Goal: Task Accomplishment & Management: Use online tool/utility

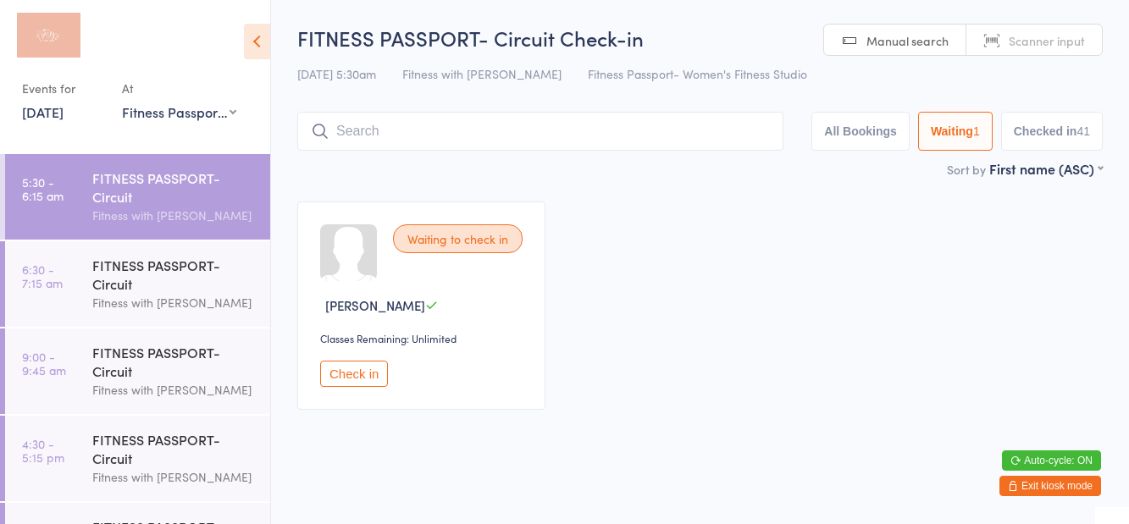
select select "1"
click at [189, 285] on div "FITNESS PASSPORT- Circuit" at bounding box center [174, 274] width 164 height 37
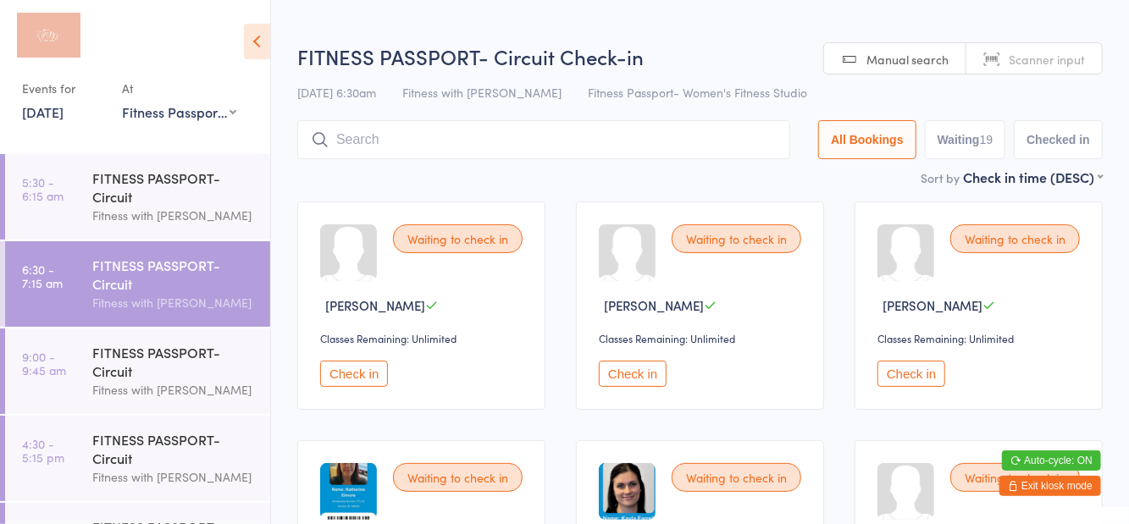
click at [954, 127] on button "Waiting 19" at bounding box center [965, 139] width 81 height 39
select select "0"
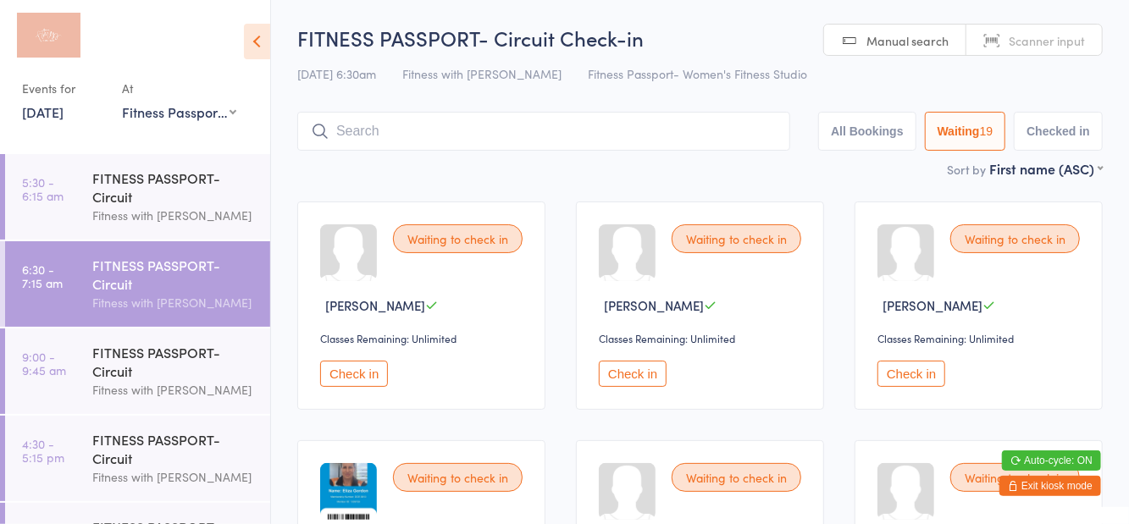
click at [182, 363] on div "FITNESS PASSPORT- Circuit" at bounding box center [174, 361] width 164 height 37
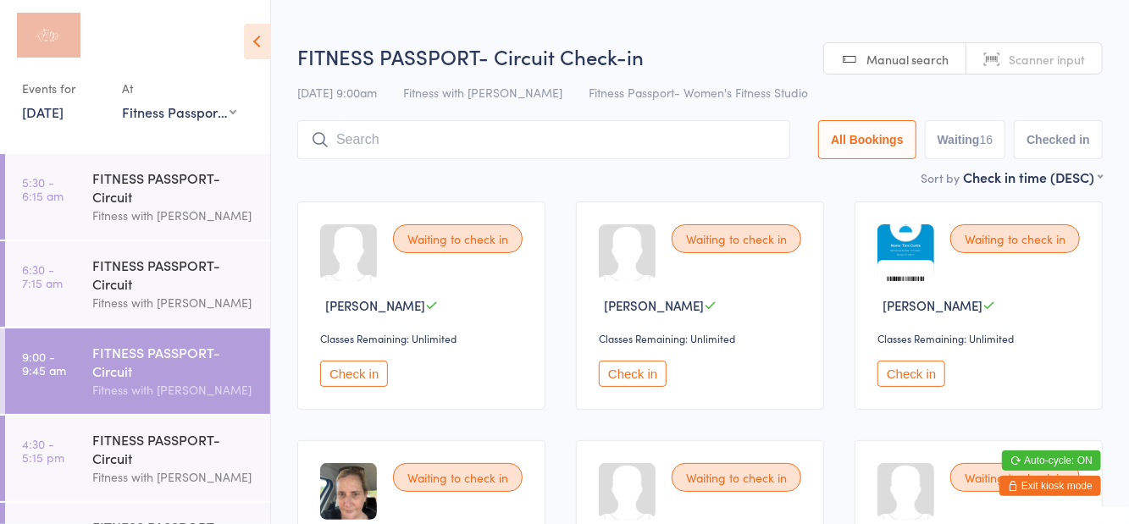
click at [774, 103] on div "[DATE] 9:00am Fitness with Zoe Fitness Passport- Women's Fitness Studio" at bounding box center [700, 93] width 806 height 28
click at [971, 147] on button "Waiting 16" at bounding box center [965, 139] width 81 height 39
select select "0"
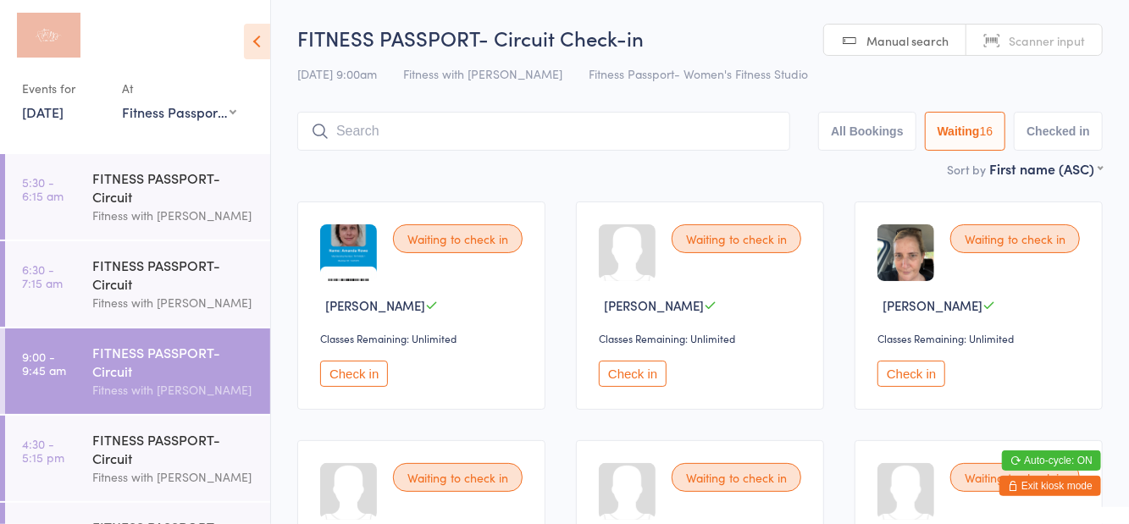
click at [145, 279] on div "FITNESS PASSPORT- Circuit" at bounding box center [174, 274] width 164 height 37
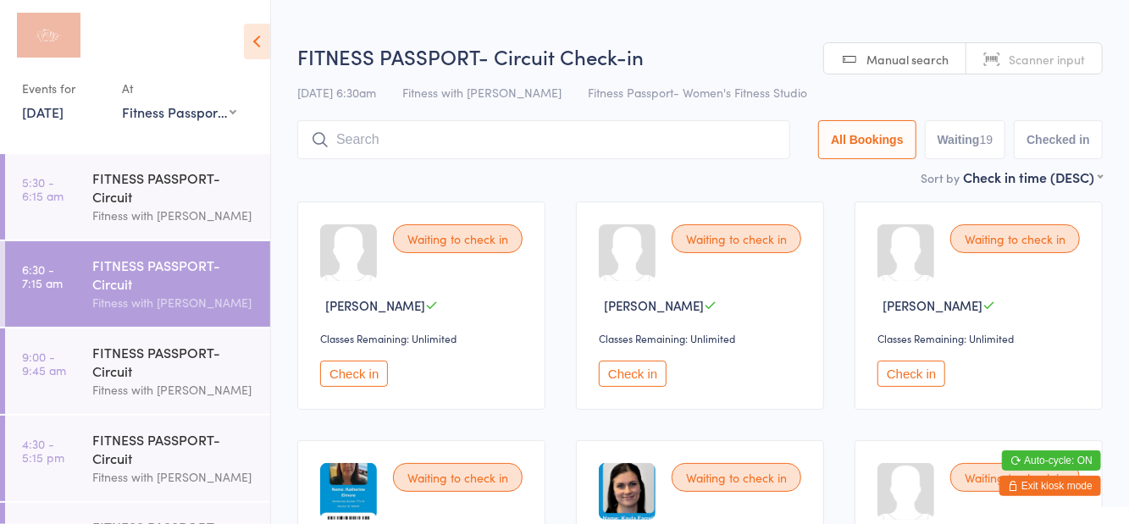
click at [258, 53] on icon at bounding box center [257, 42] width 26 height 36
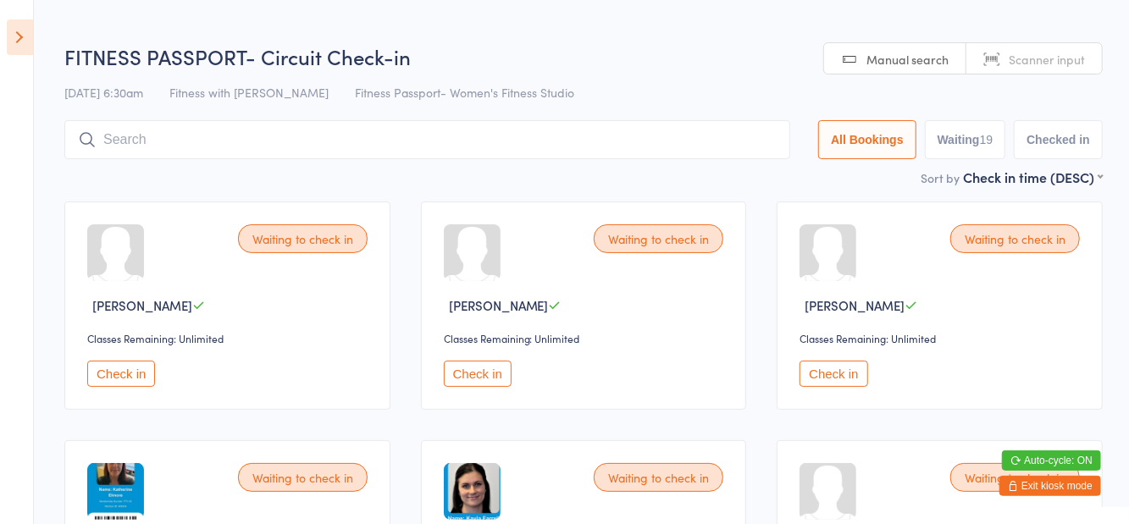
click at [959, 147] on button "Waiting 19" at bounding box center [965, 139] width 81 height 39
select select "0"
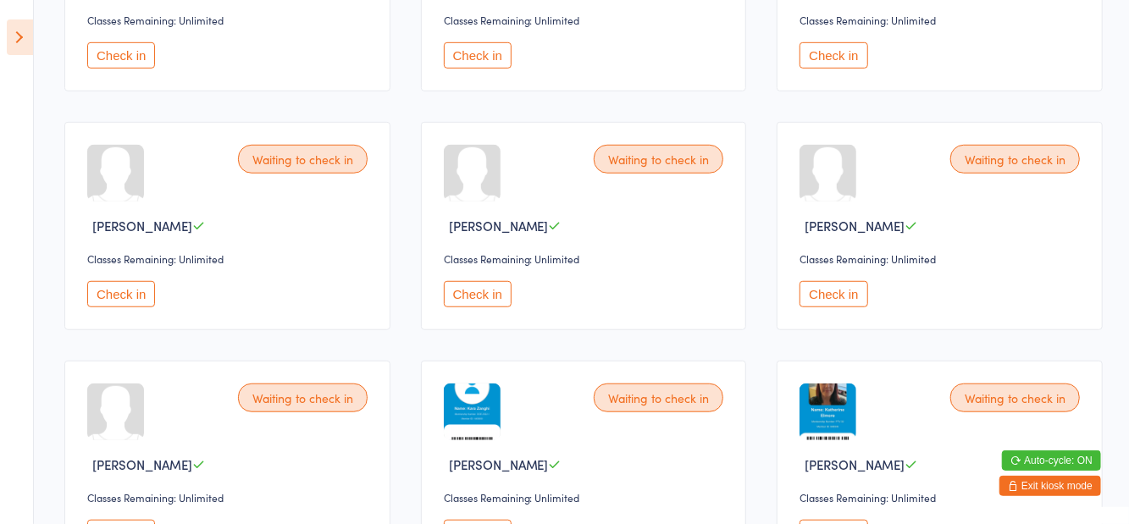
scroll to position [554, 0]
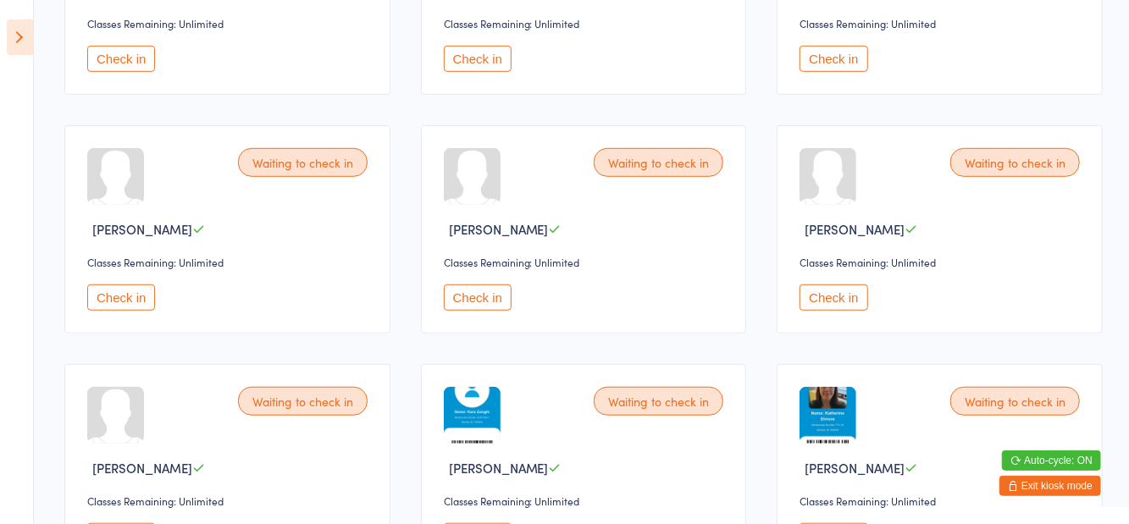
click at [834, 299] on button "Check in" at bounding box center [834, 298] width 68 height 26
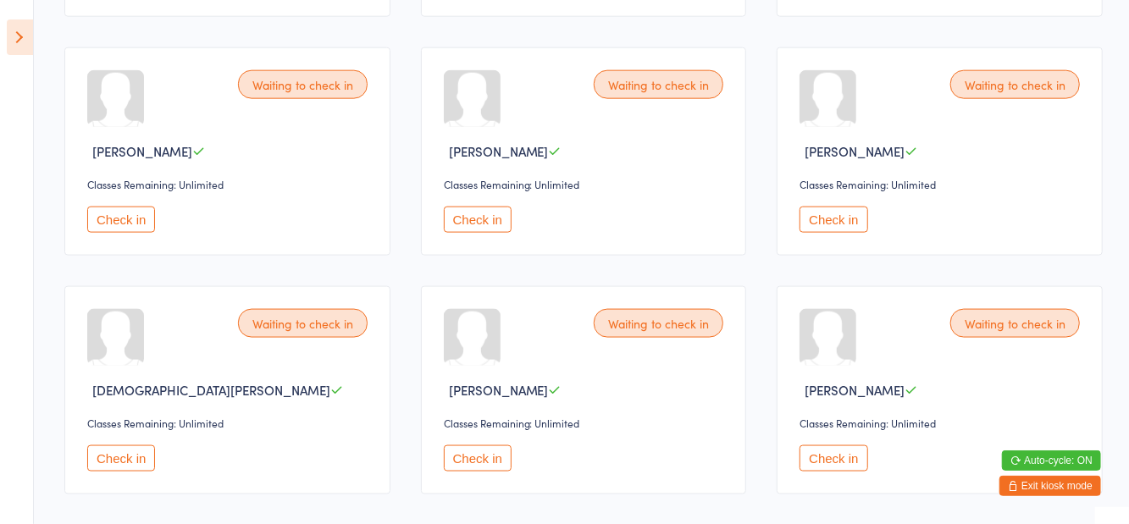
scroll to position [1113, 0]
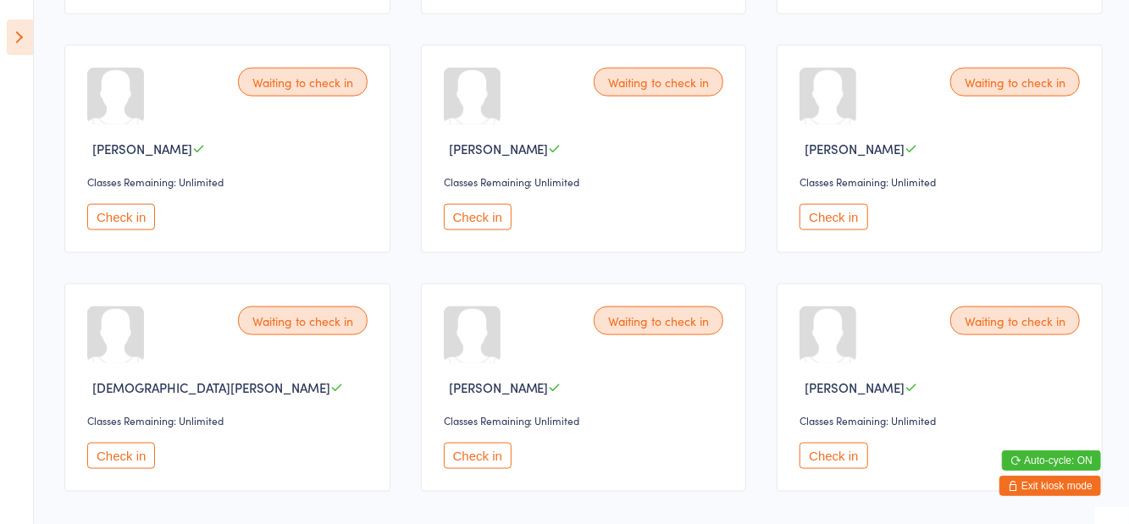
click at [484, 205] on button "Check in" at bounding box center [478, 217] width 68 height 26
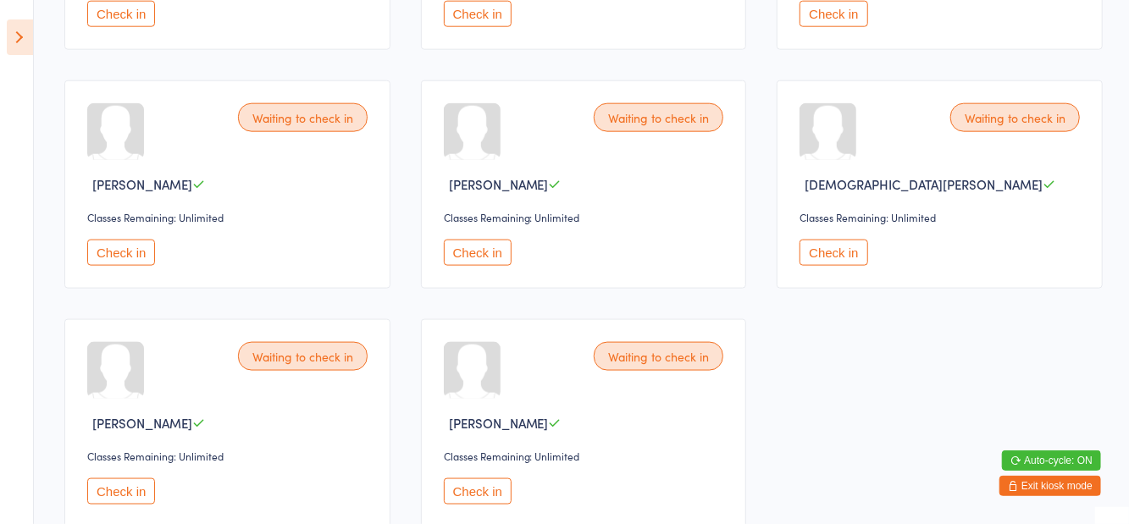
scroll to position [1089, 0]
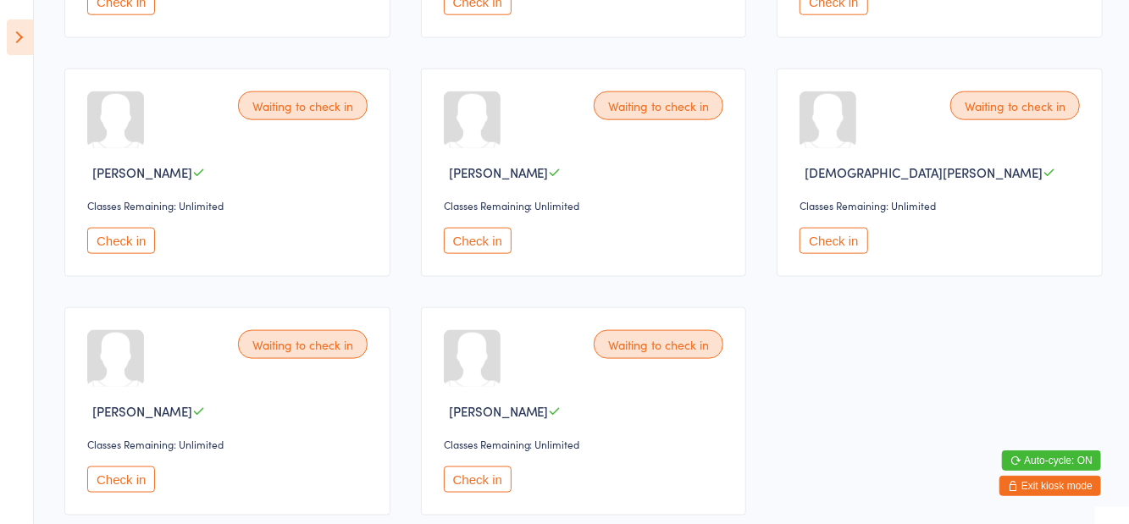
click at [125, 485] on button "Check in" at bounding box center [121, 480] width 68 height 26
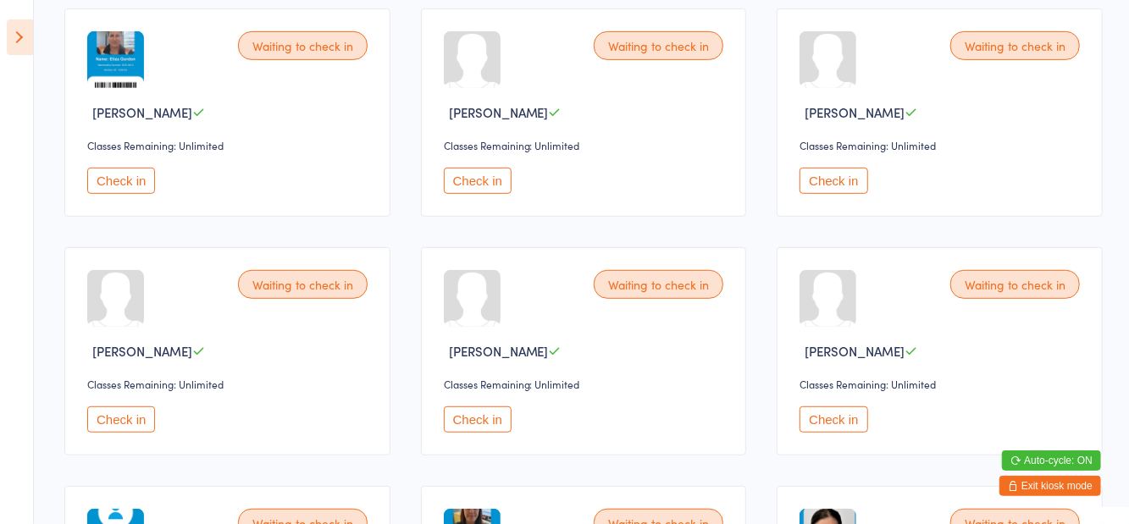
scroll to position [432, 0]
click at [839, 191] on button "Check in" at bounding box center [834, 181] width 68 height 26
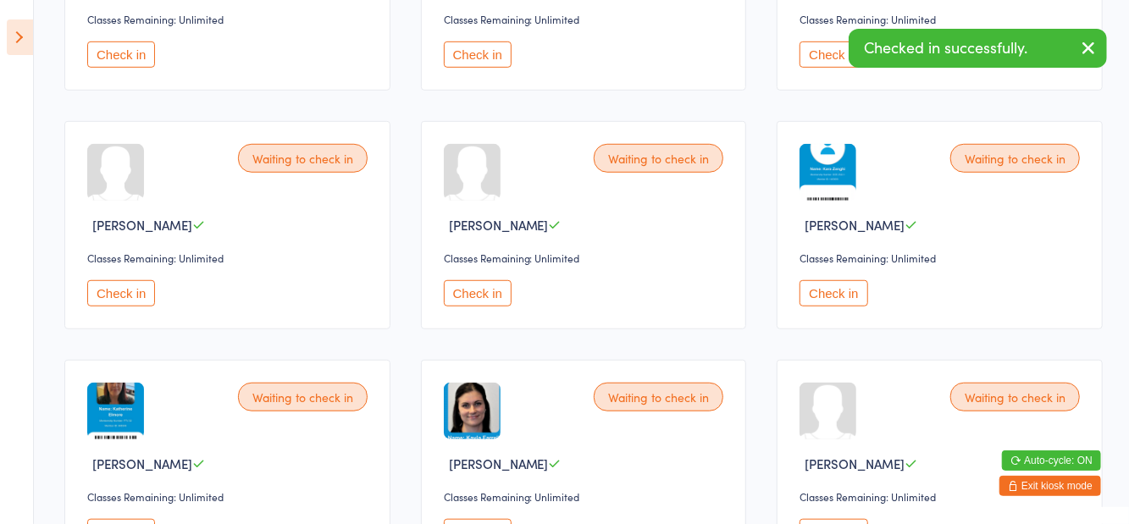
scroll to position [570, 0]
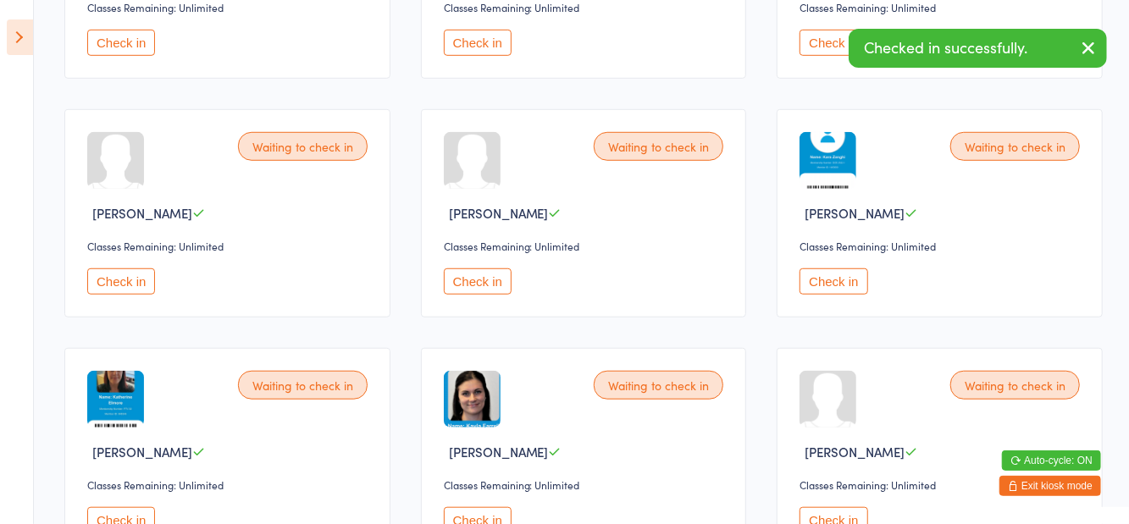
click at [494, 519] on button "Check in" at bounding box center [478, 521] width 68 height 26
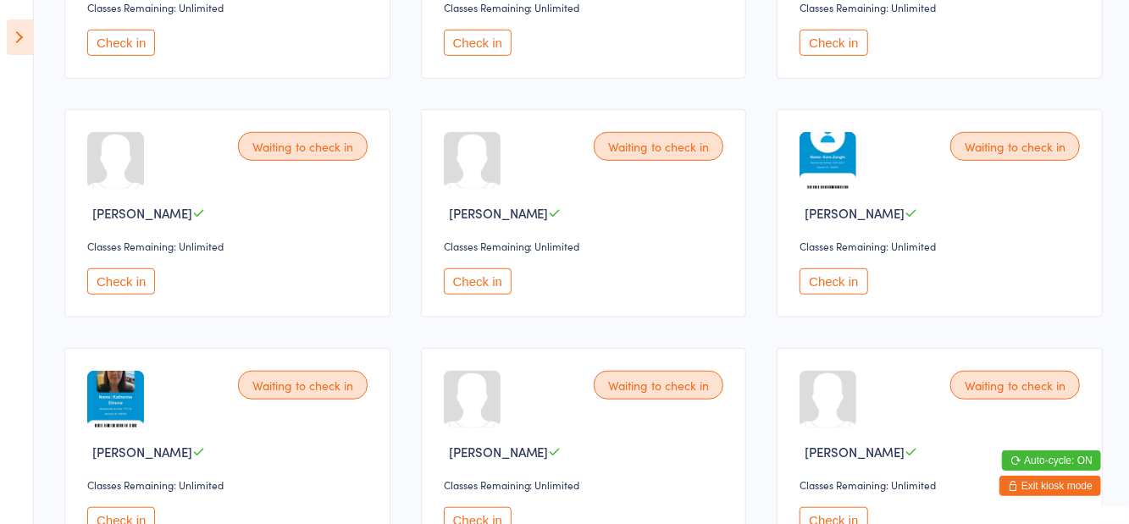
click at [479, 290] on button "Check in" at bounding box center [478, 282] width 68 height 26
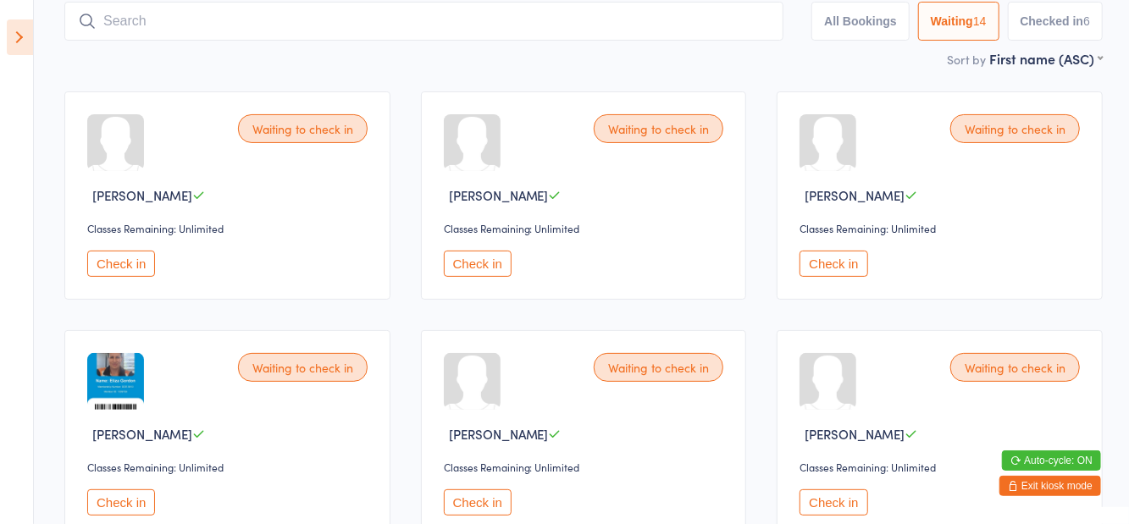
scroll to position [124, 0]
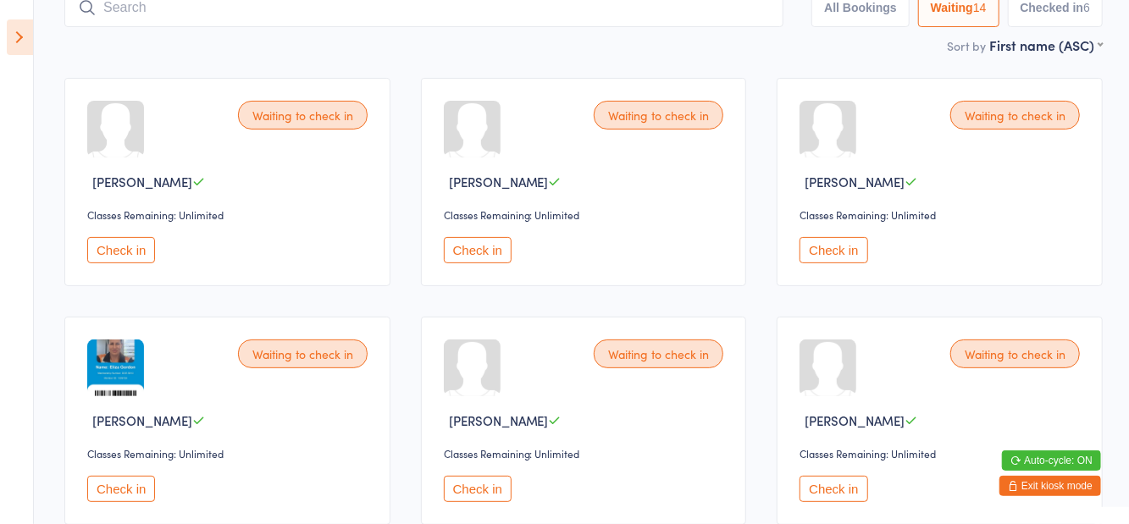
click at [129, 488] on button "Check in" at bounding box center [121, 489] width 68 height 26
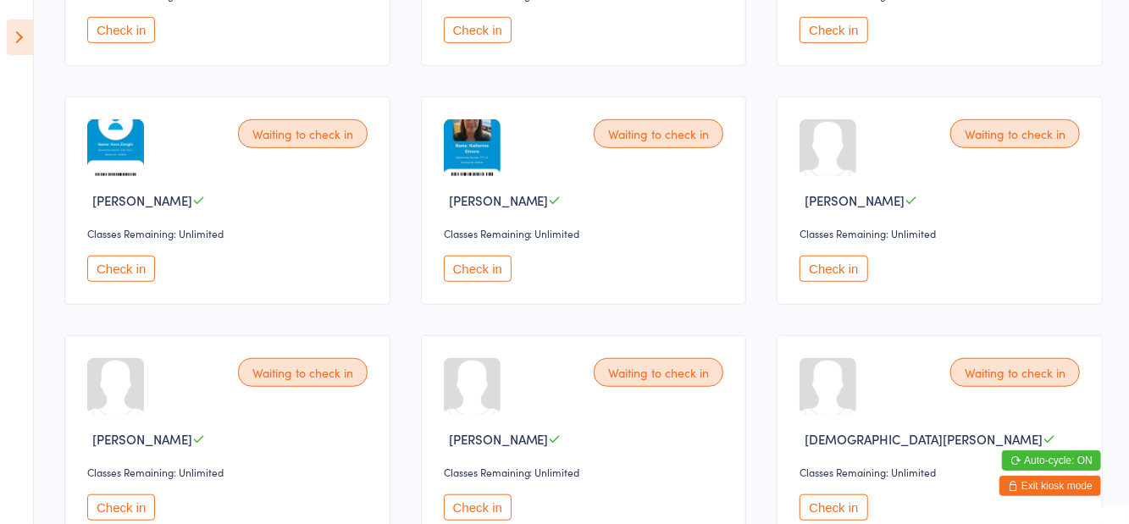
scroll to position [584, 0]
click at [130, 513] on button "Check in" at bounding box center [121, 507] width 68 height 26
click at [112, 513] on button "Check in" at bounding box center [121, 507] width 68 height 26
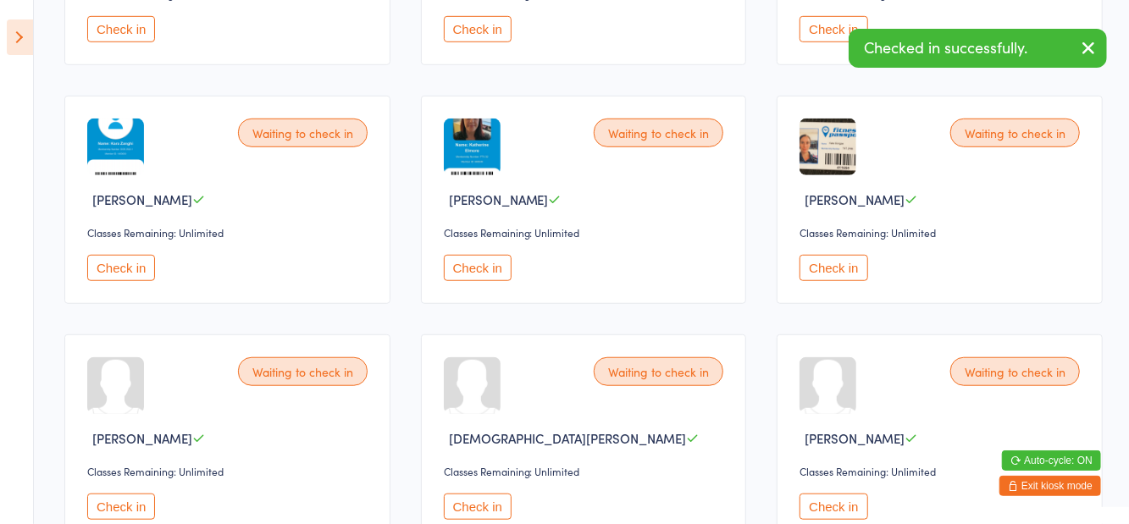
click at [828, 275] on button "Check in" at bounding box center [834, 268] width 68 height 26
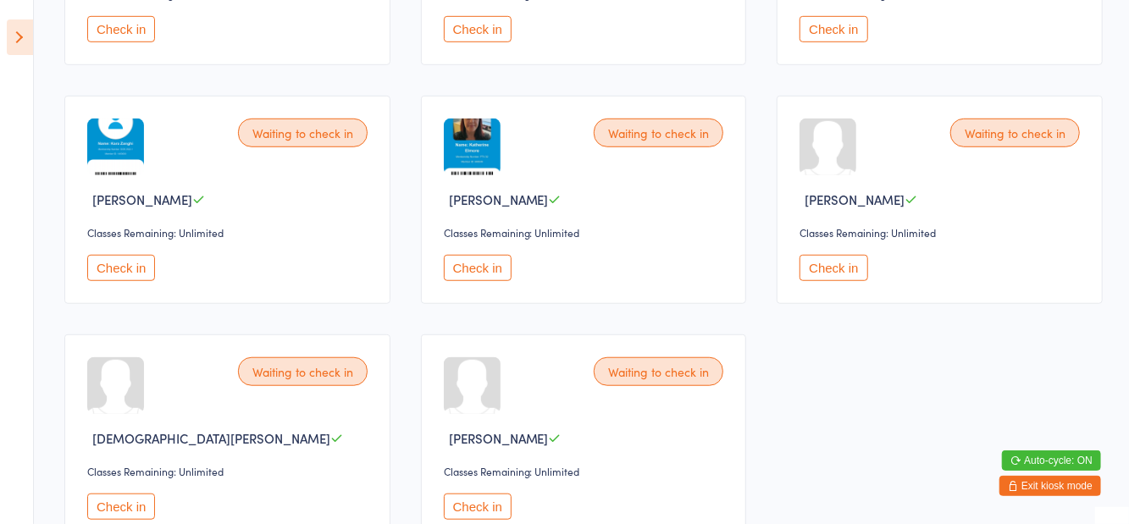
click at [469, 267] on button "Check in" at bounding box center [478, 268] width 68 height 26
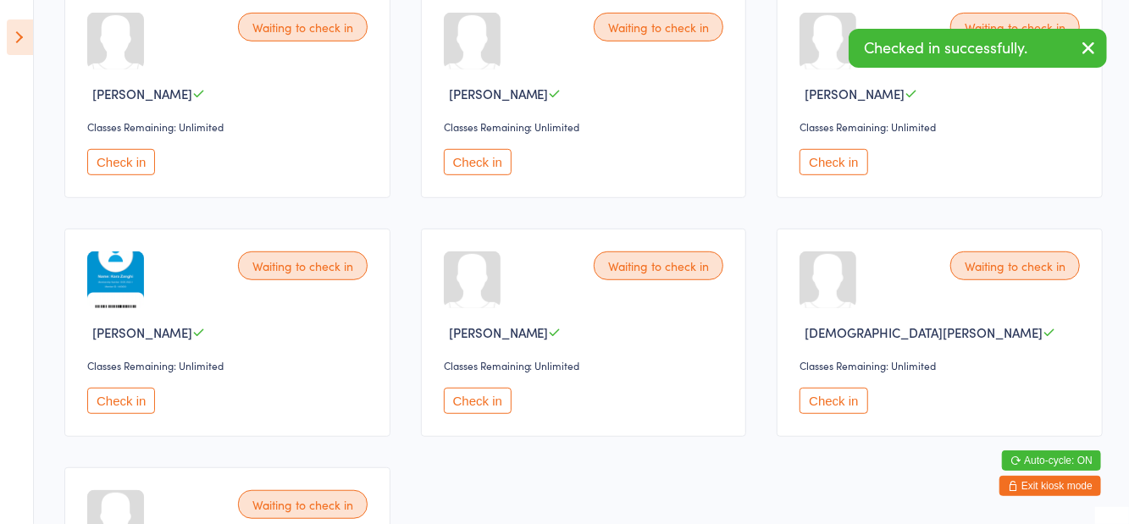
scroll to position [449, 0]
click at [113, 169] on button "Check in" at bounding box center [121, 164] width 68 height 26
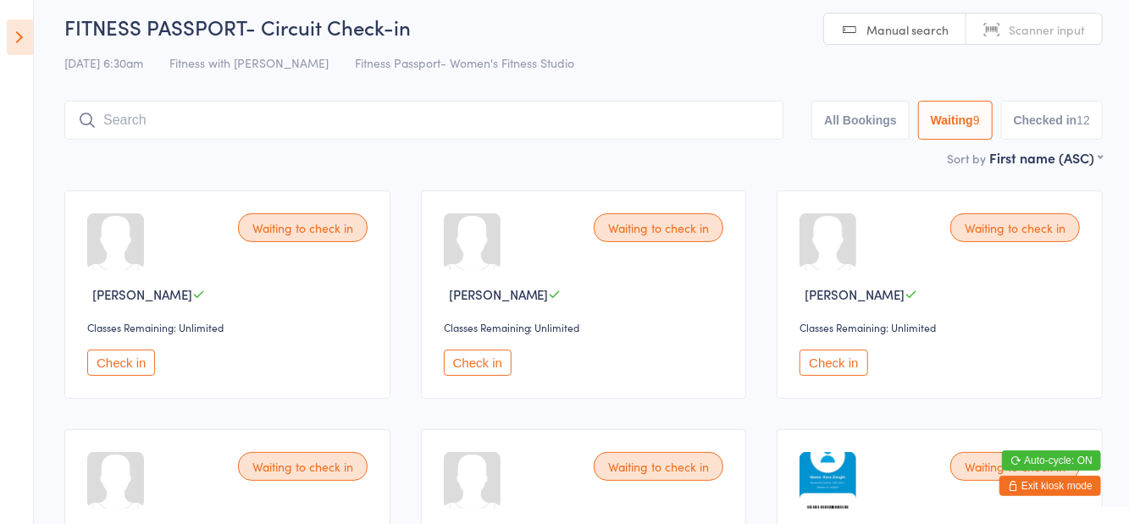
scroll to position [0, 0]
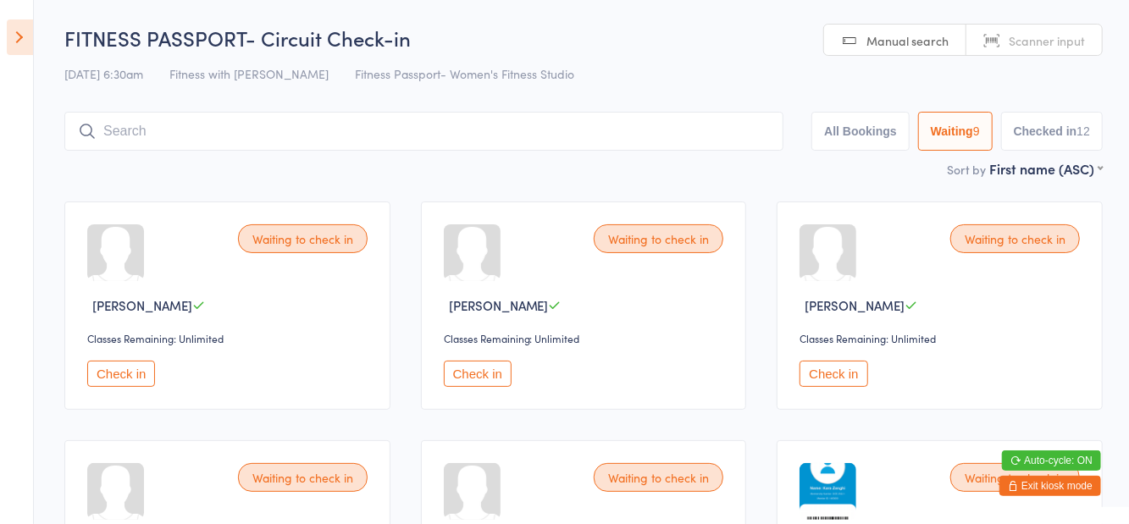
click at [196, 124] on input "search" at bounding box center [423, 131] width 719 height 39
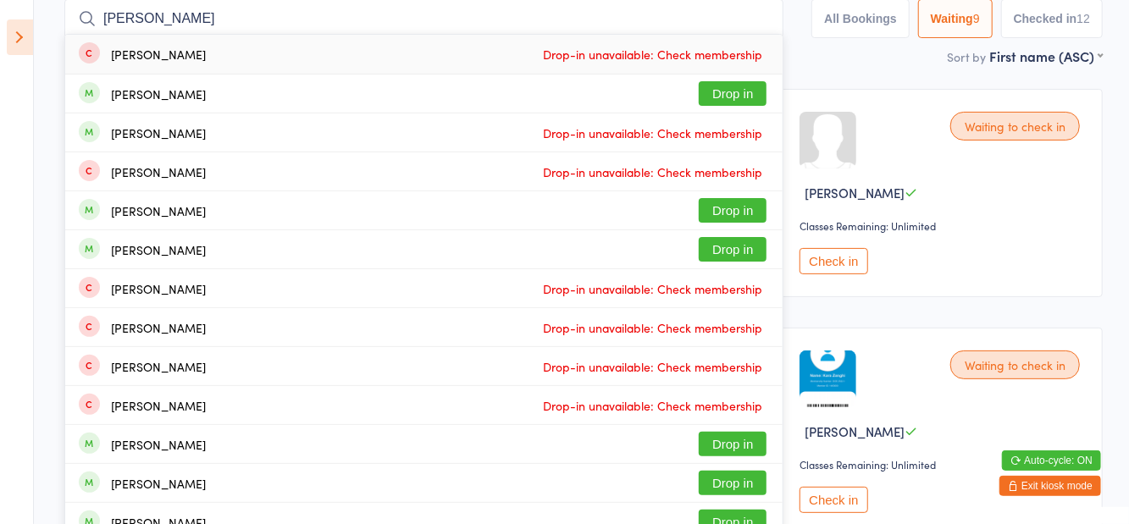
type input "[PERSON_NAME]"
click at [727, 97] on button "Drop in" at bounding box center [733, 93] width 68 height 25
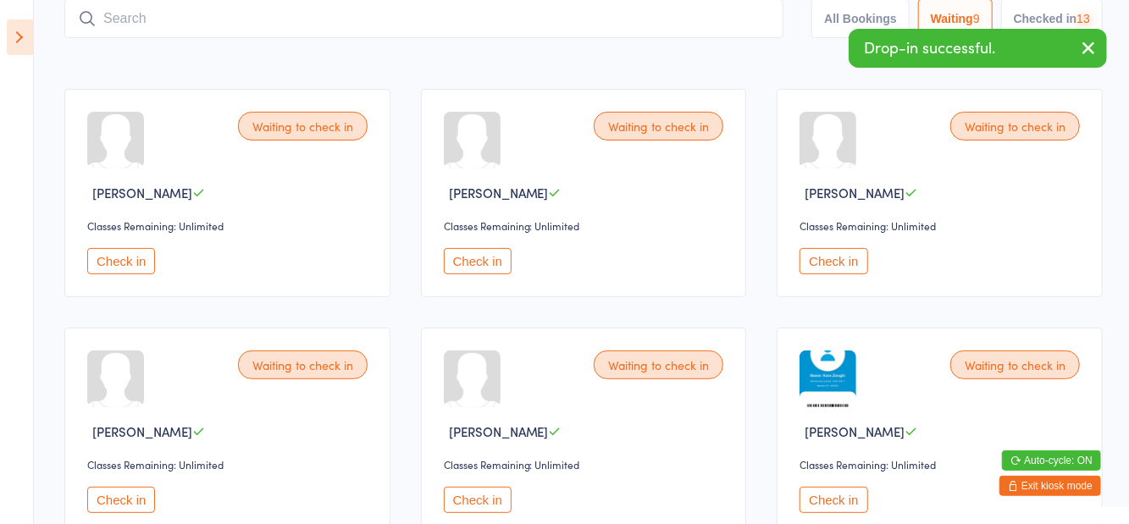
scroll to position [19, 0]
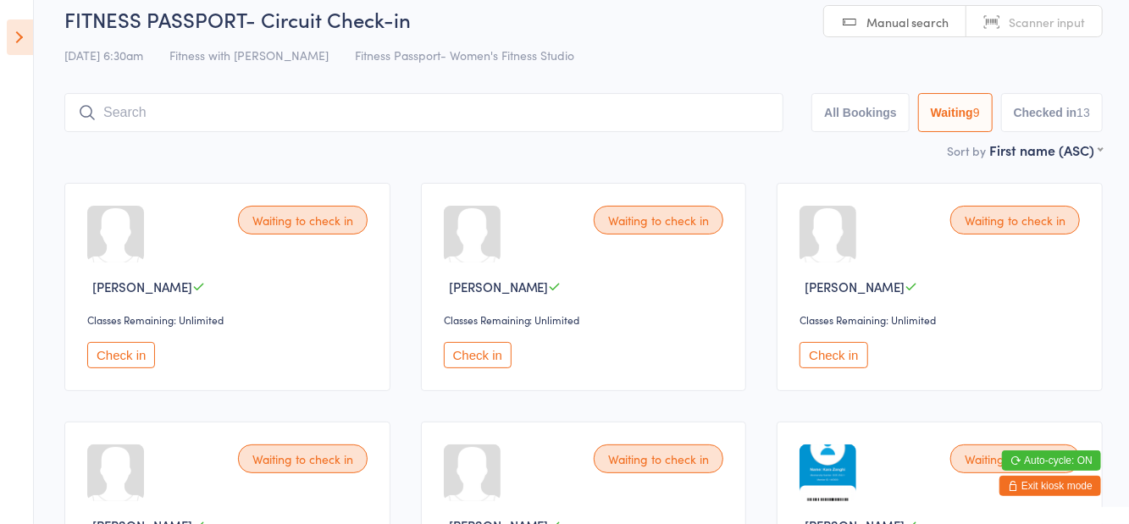
click at [784, 132] on input "search" at bounding box center [423, 112] width 719 height 39
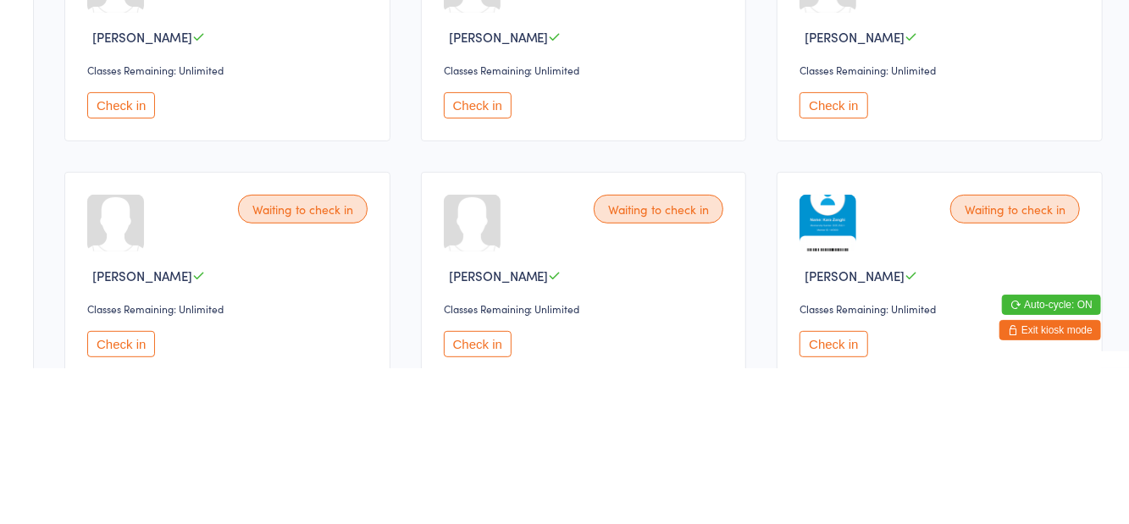
scroll to position [113, 0]
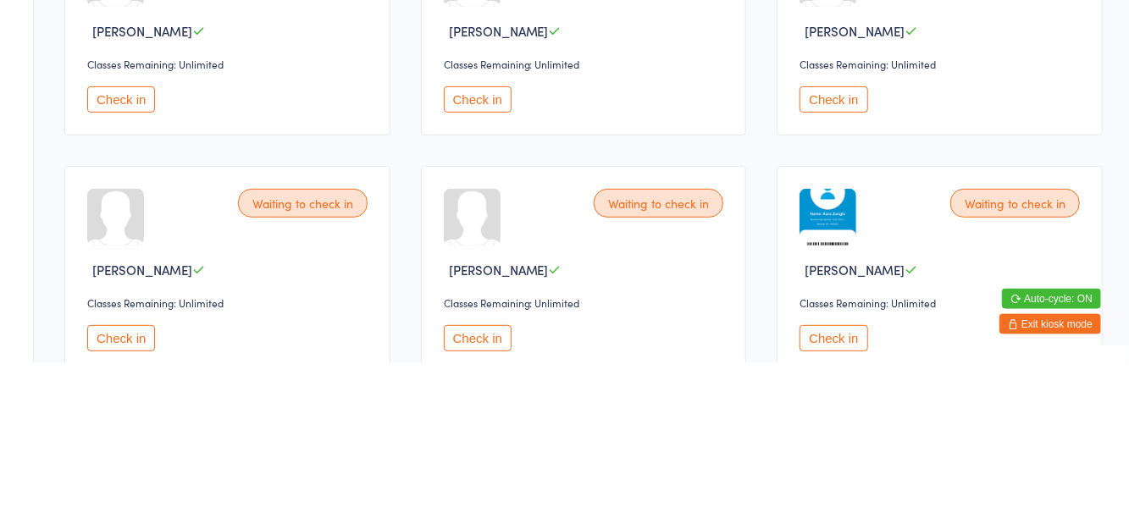
click at [492, 267] on button "Check in" at bounding box center [478, 261] width 68 height 26
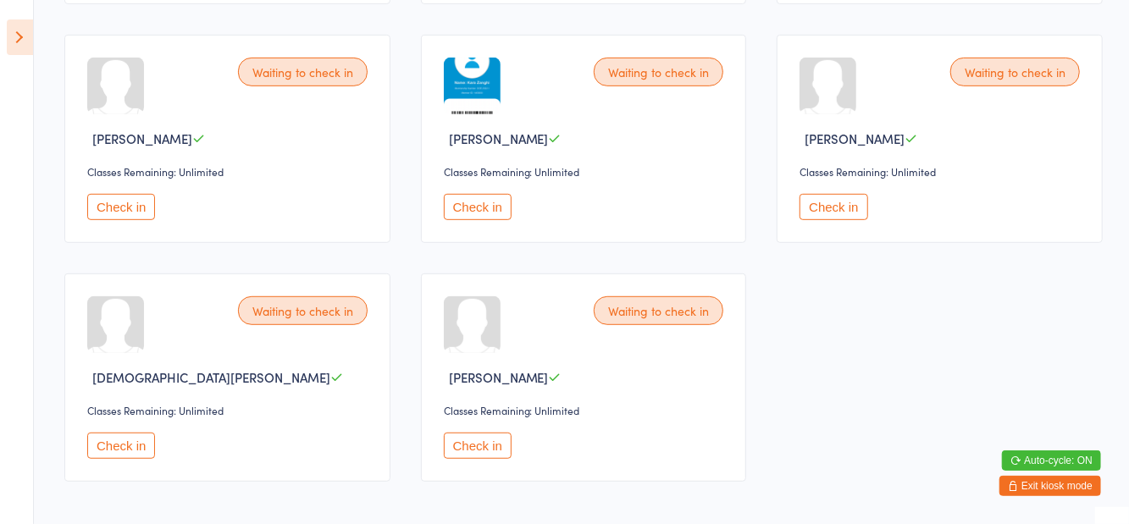
scroll to position [413, 0]
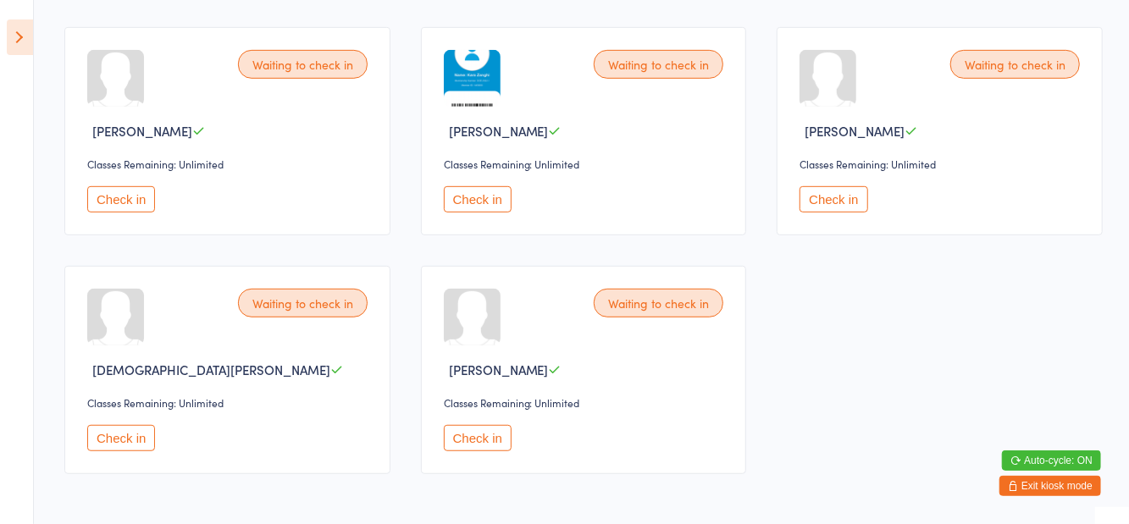
click at [486, 198] on button "Check in" at bounding box center [478, 199] width 68 height 26
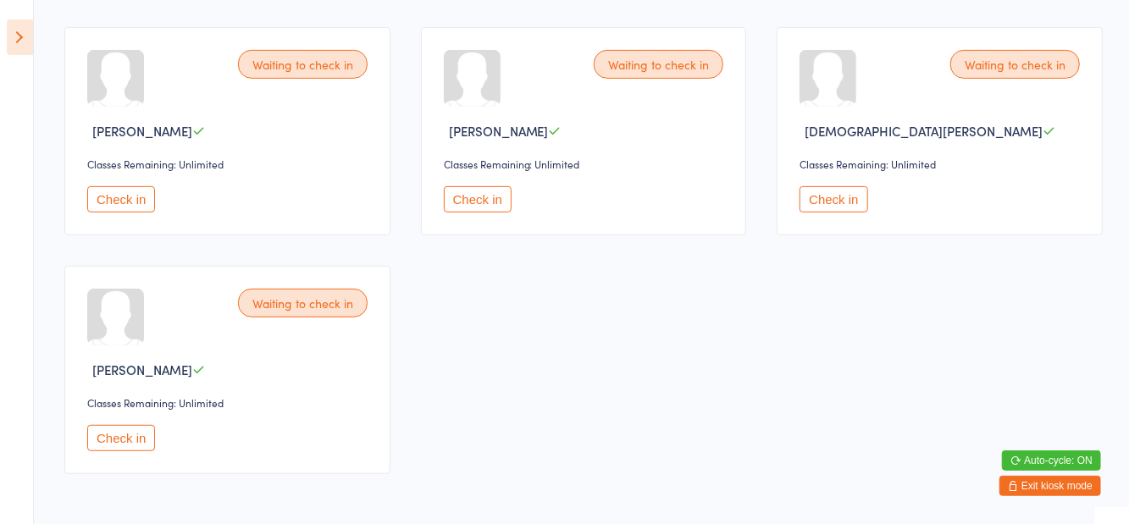
click at [119, 440] on button "Check in" at bounding box center [121, 438] width 68 height 26
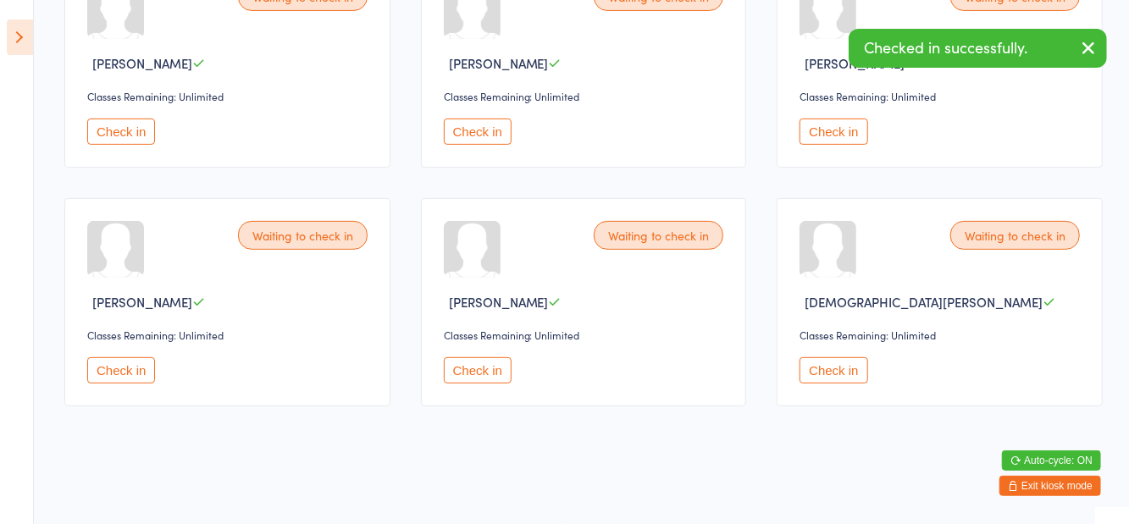
scroll to position [241, 0]
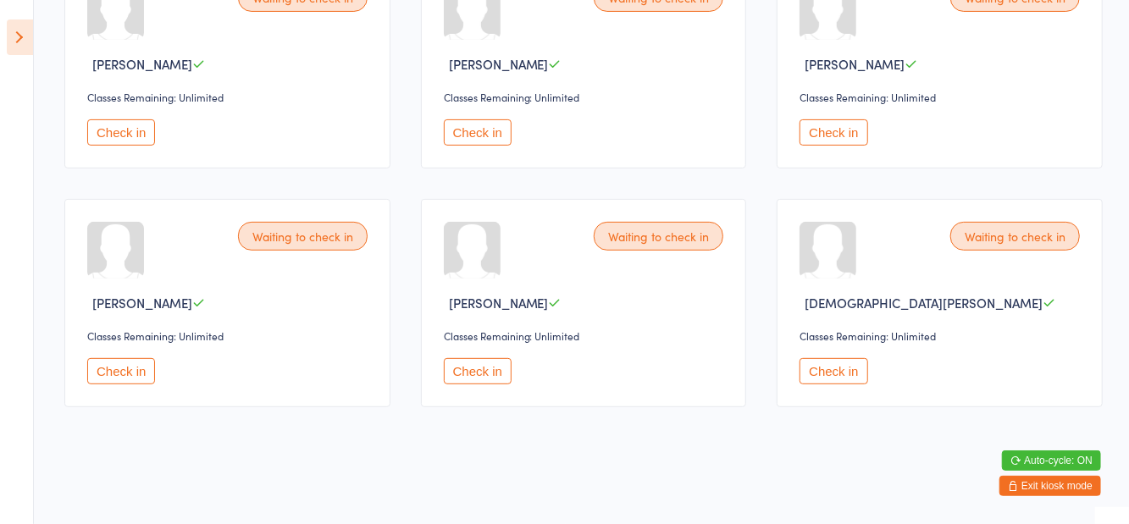
click at [844, 134] on button "Check in" at bounding box center [834, 132] width 68 height 26
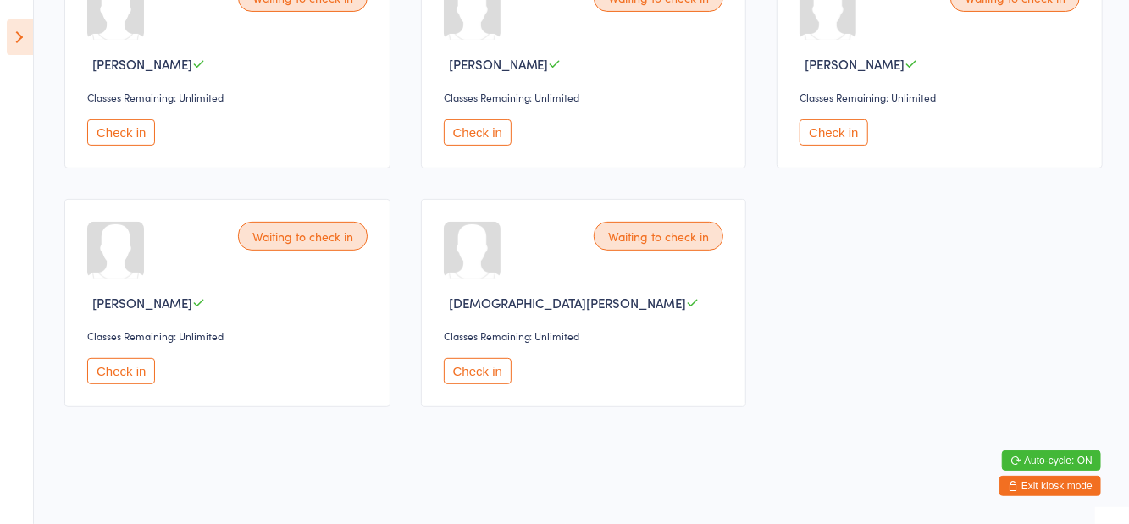
click at [486, 371] on button "Check in" at bounding box center [478, 371] width 68 height 26
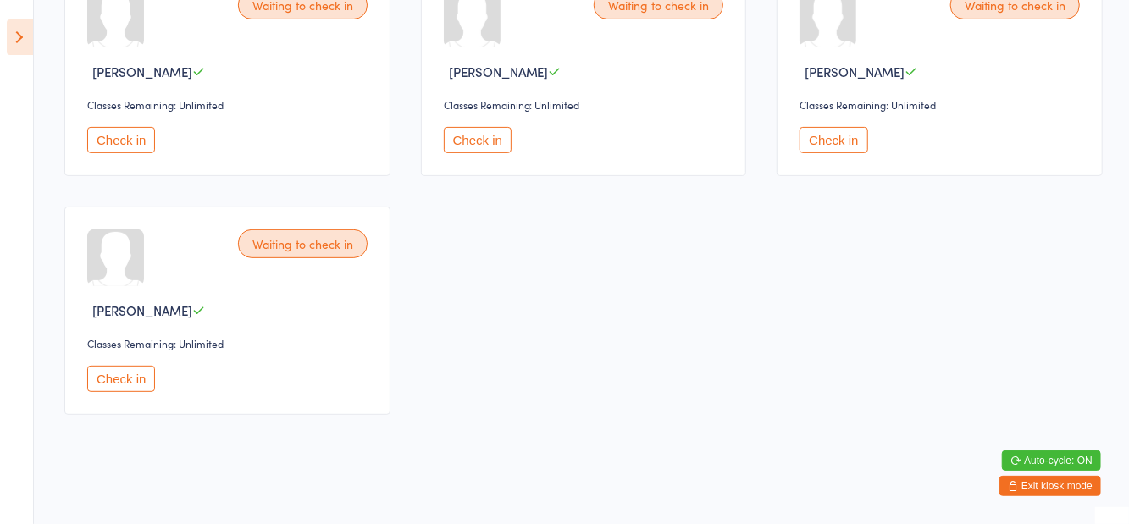
scroll to position [175, 0]
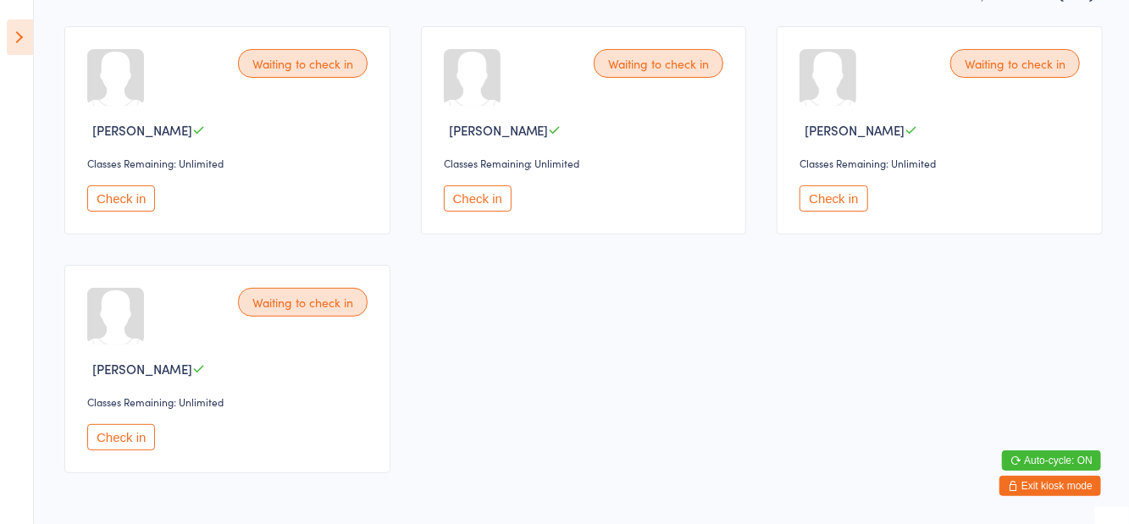
click at [332, 67] on div "Waiting to check in" at bounding box center [303, 63] width 130 height 29
click at [127, 200] on button "Check in" at bounding box center [121, 199] width 68 height 26
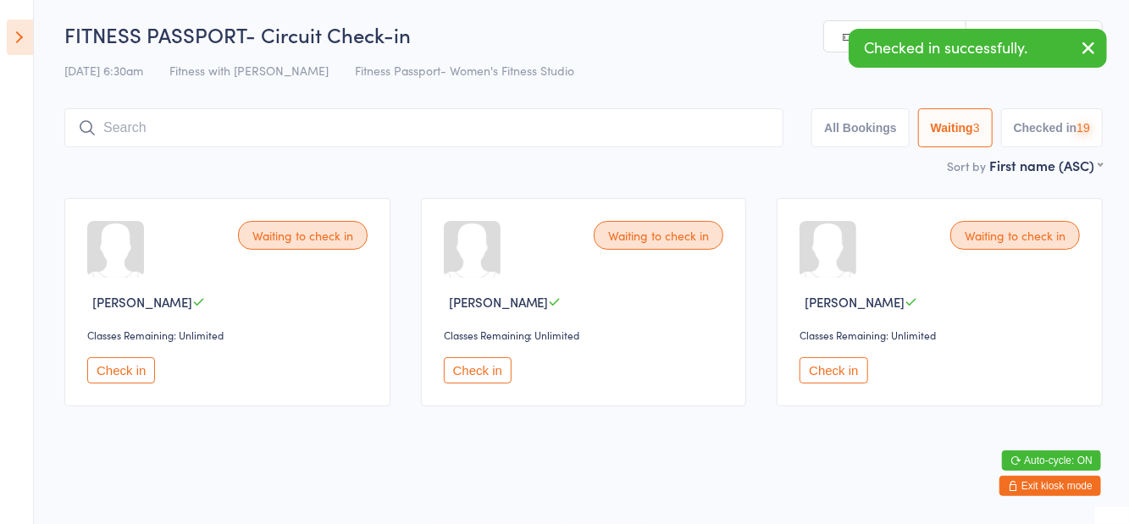
scroll to position [3, 0]
